Goal: Information Seeking & Learning: Learn about a topic

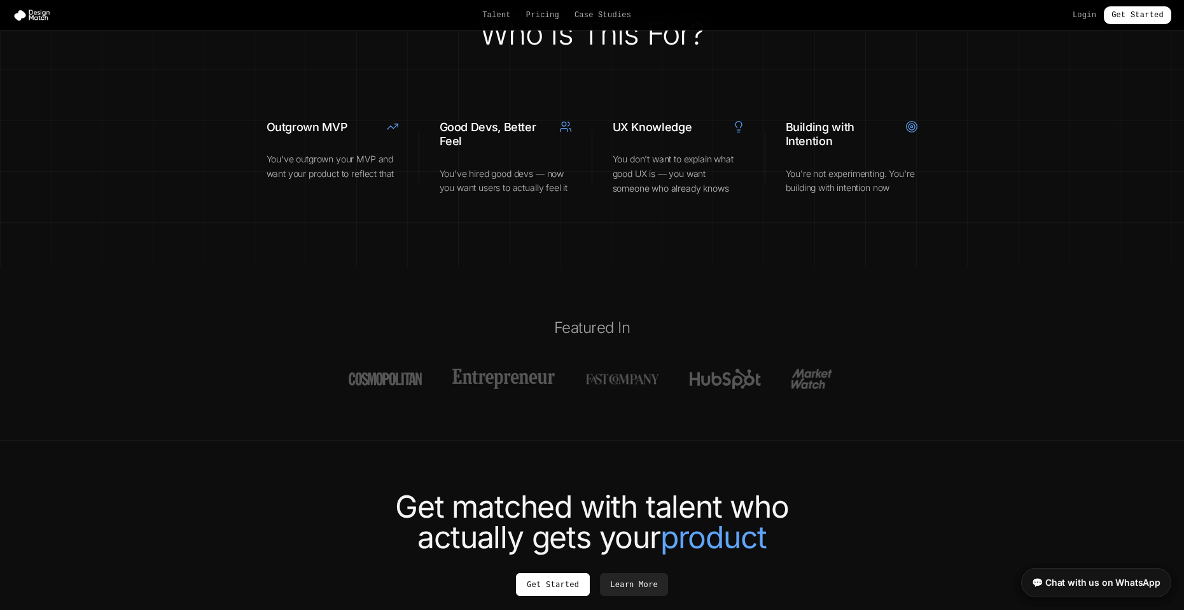
scroll to position [4705, 0]
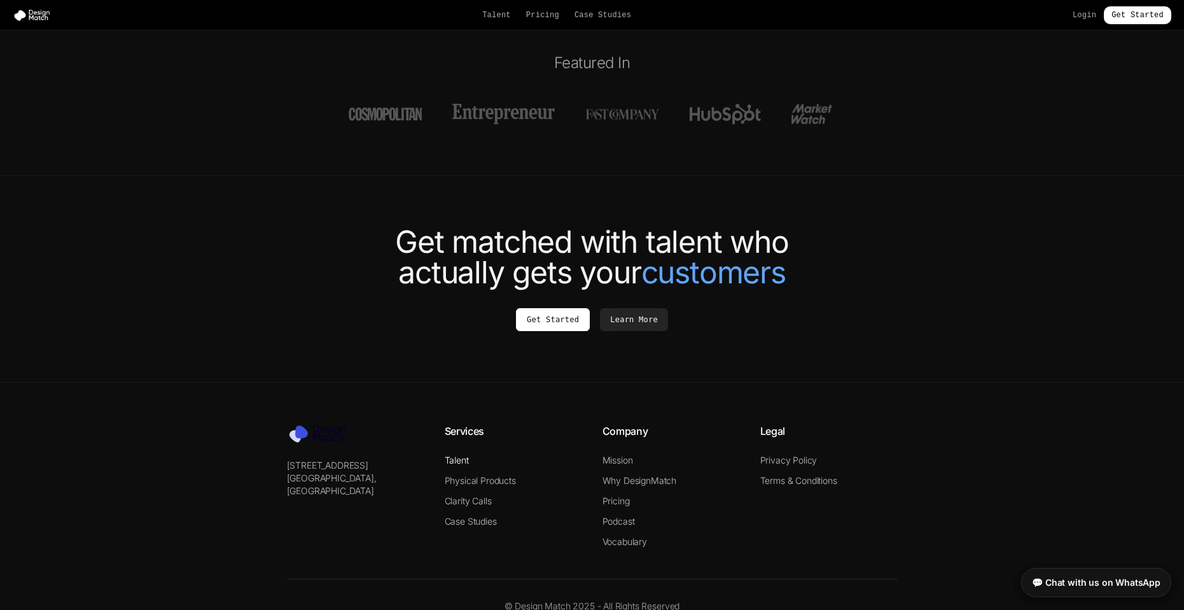
click at [460, 454] on link "Talent" at bounding box center [457, 459] width 24 height 11
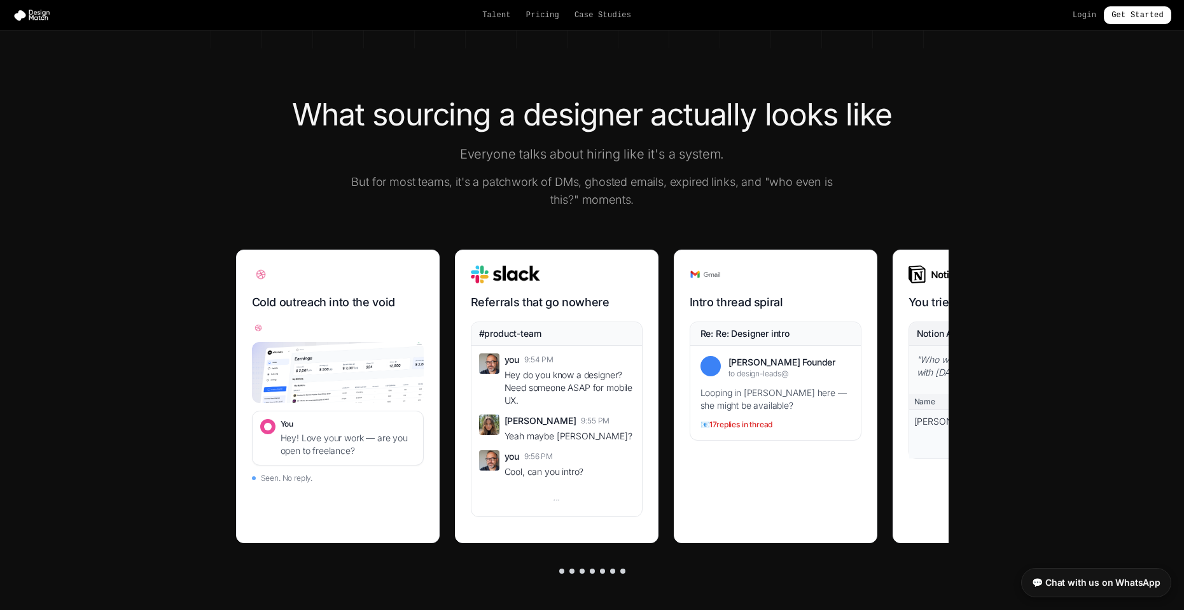
scroll to position [318, 0]
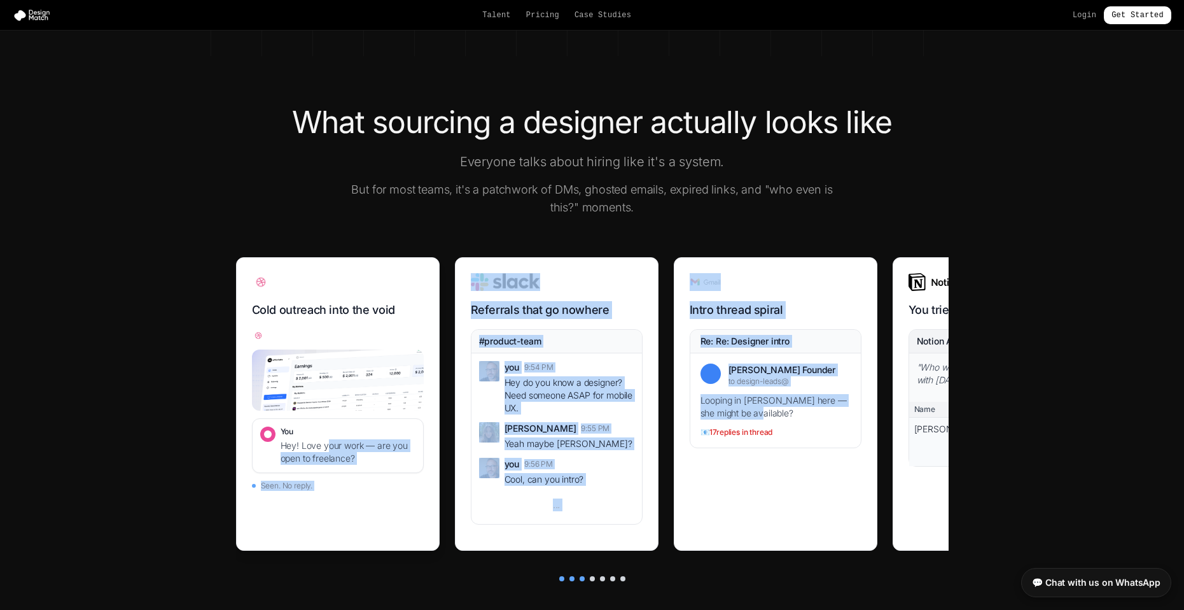
drag, startPoint x: 765, startPoint y: 414, endPoint x: 330, endPoint y: 451, distance: 436.8
click at [330, 451] on div "Cold outreach into the void You Hey! Love your work — are you open to freelance…" at bounding box center [592, 411] width 713 height 309
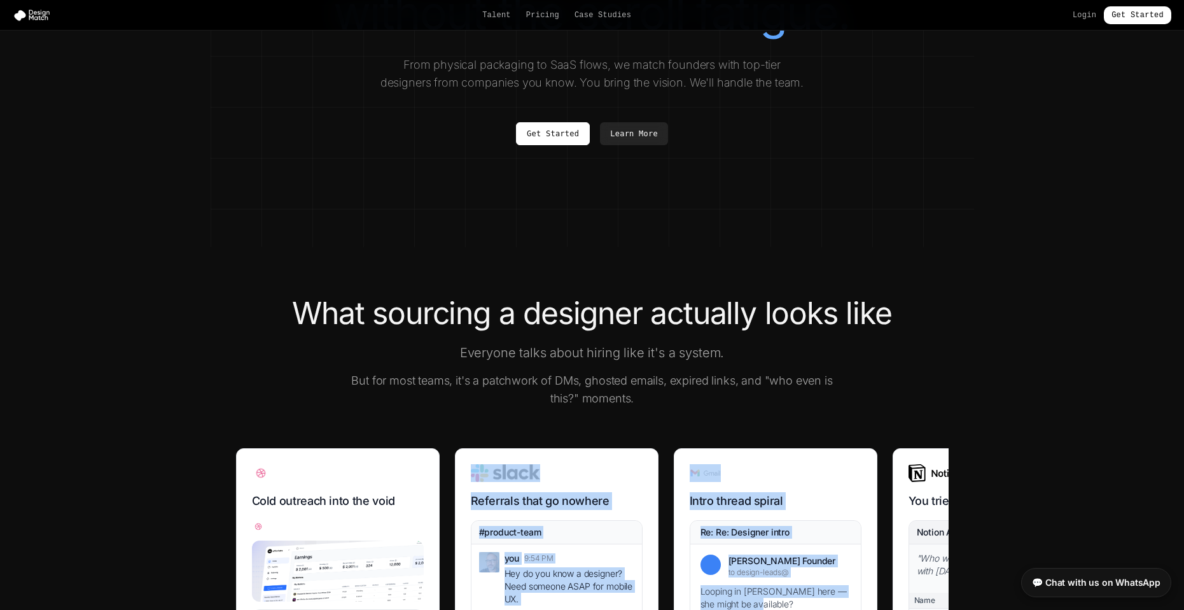
scroll to position [0, 0]
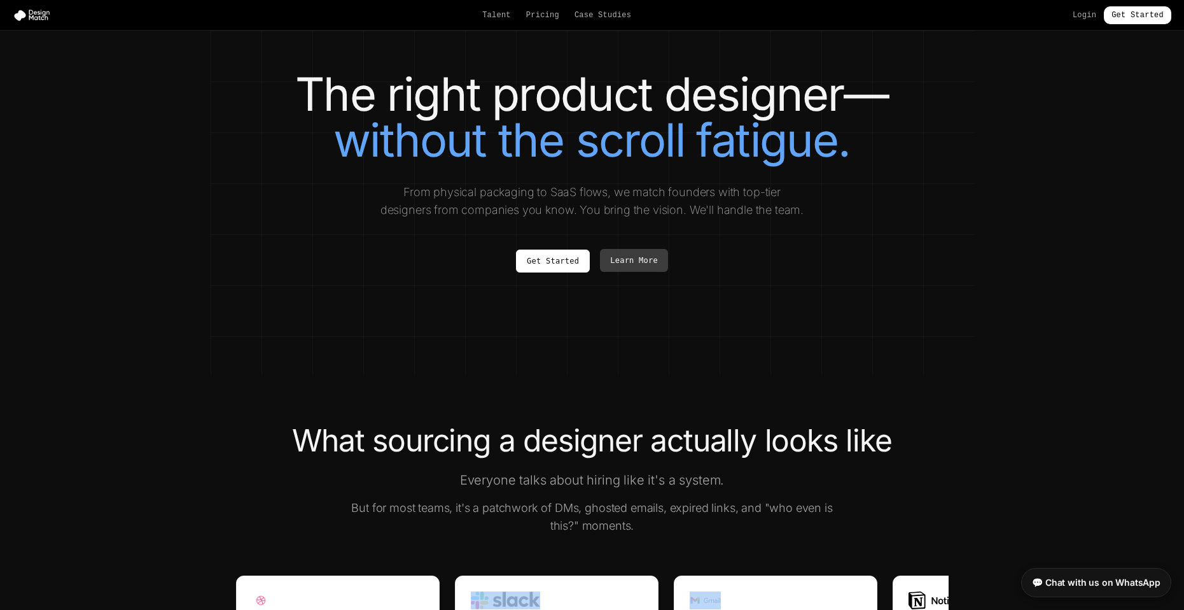
click at [649, 258] on link "Learn More" at bounding box center [634, 260] width 68 height 23
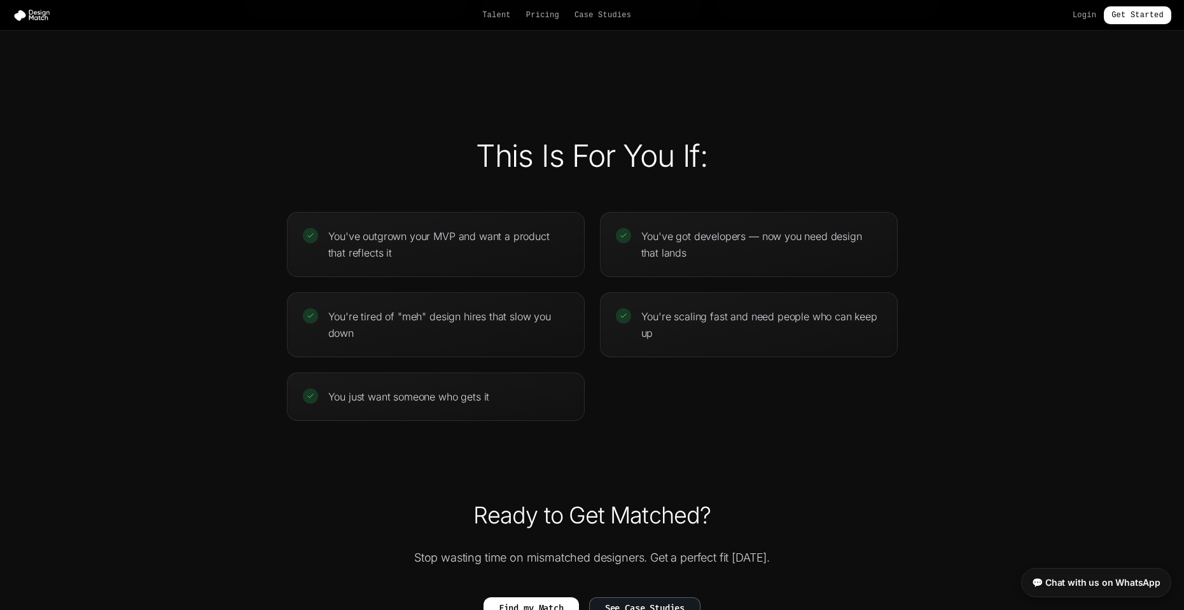
scroll to position [2825, 0]
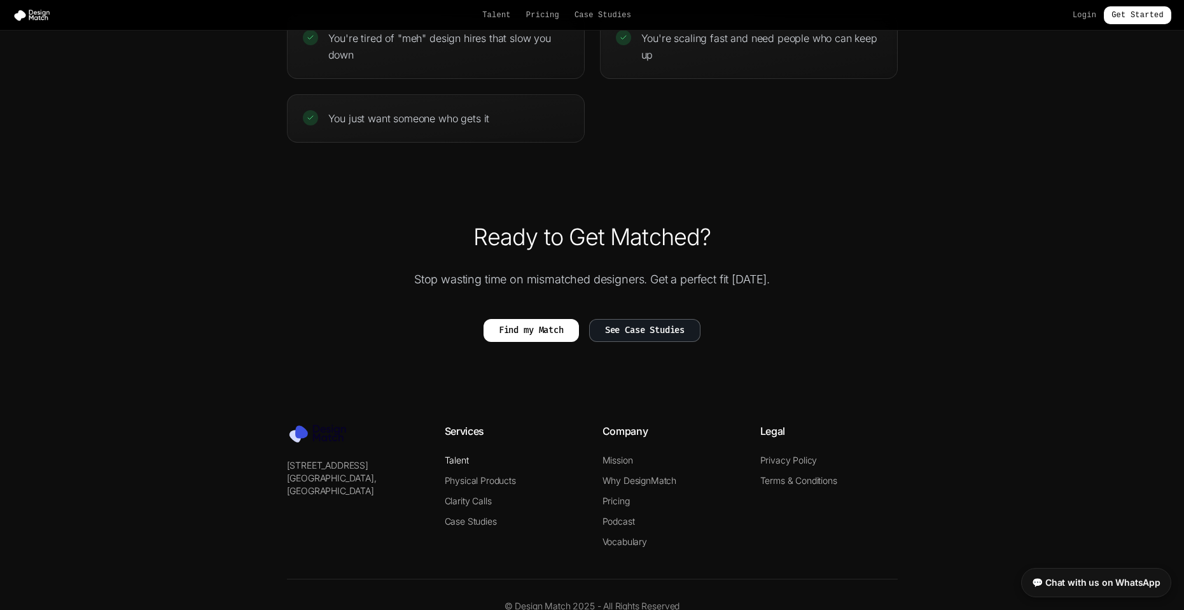
click at [452, 454] on link "Talent" at bounding box center [457, 459] width 24 height 11
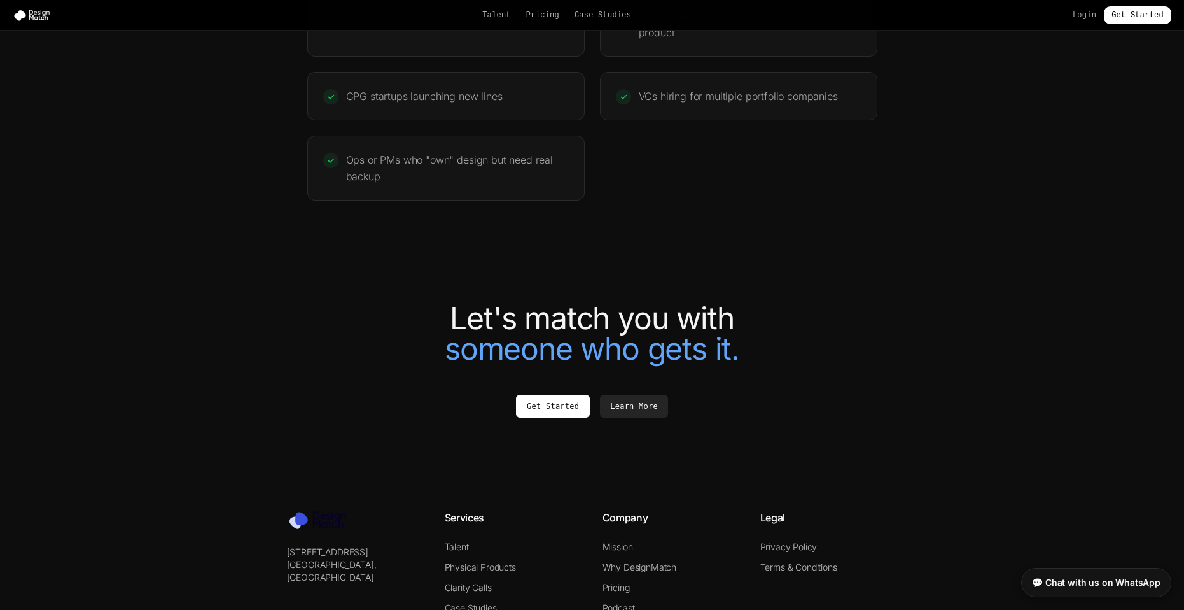
scroll to position [2725, 0]
